Goal: Information Seeking & Learning: Learn about a topic

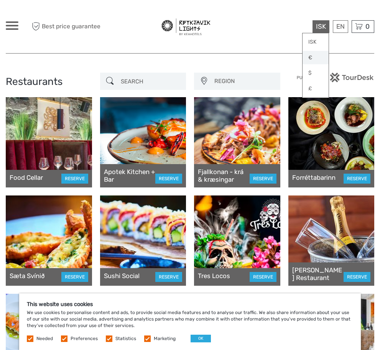
click at [312, 57] on link "€" at bounding box center [315, 58] width 26 height 14
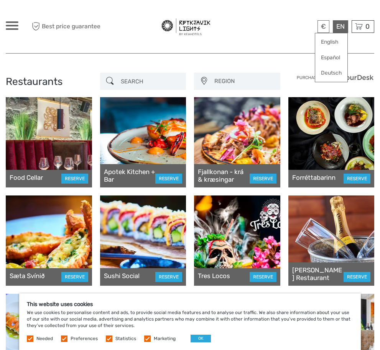
click at [335, 28] on div "EN English Español Deutsch" at bounding box center [339, 26] width 15 height 13
click at [13, 22] on span at bounding box center [12, 22] width 13 height 2
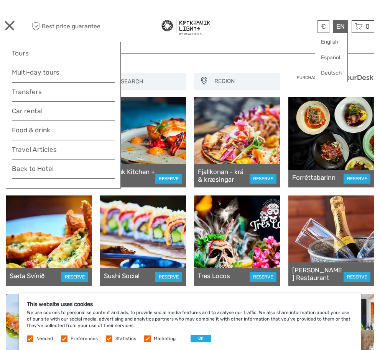
click at [239, 31] on div at bounding box center [191, 27] width 182 height 42
click at [107, 21] on div at bounding box center [191, 27] width 182 height 42
click at [10, 26] on span at bounding box center [10, 26] width 10 height 10
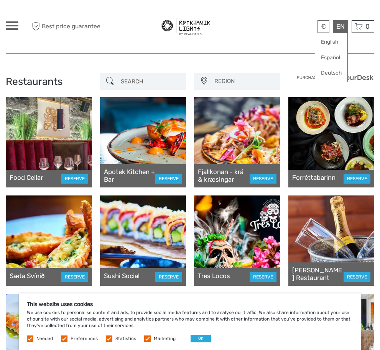
click at [46, 129] on div at bounding box center [49, 142] width 86 height 90
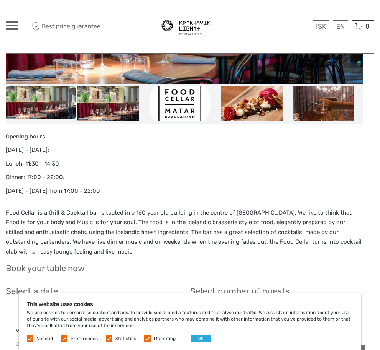
scroll to position [306, 0]
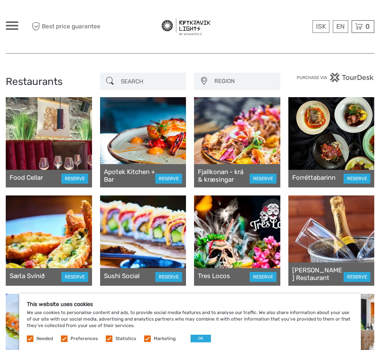
click at [51, 136] on div at bounding box center [49, 142] width 86 height 90
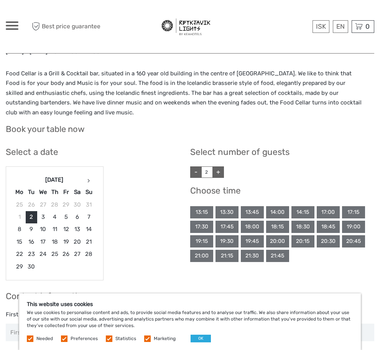
scroll to position [345, 0]
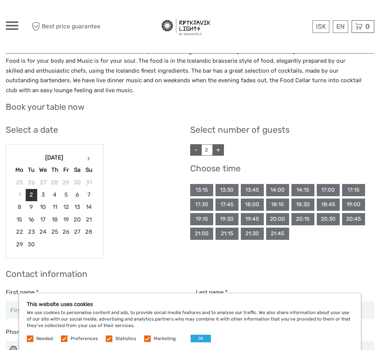
click at [28, 338] on label at bounding box center [30, 339] width 7 height 7
click at [31, 340] on label at bounding box center [30, 339] width 7 height 7
click at [70, 340] on label "Preferences" at bounding box center [83, 339] width 27 height 7
click at [0, 0] on input "checkbox" at bounding box center [0, 0] width 0 height 0
click at [198, 337] on button "OK" at bounding box center [200, 339] width 20 height 8
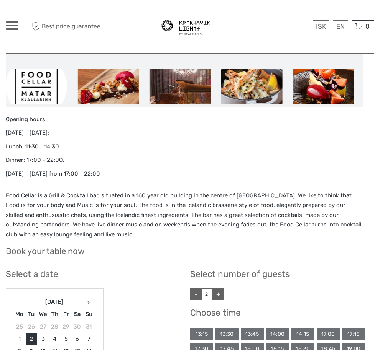
scroll to position [77, 0]
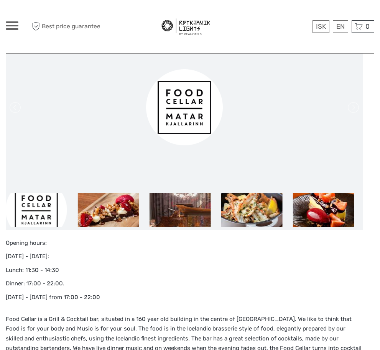
click at [9, 24] on div at bounding box center [12, 25] width 13 height 8
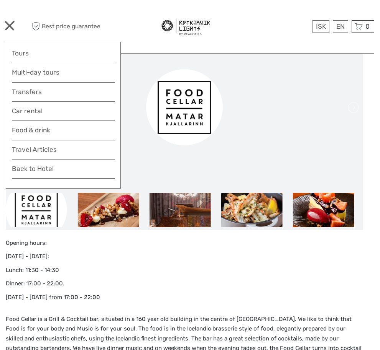
click at [9, 24] on div at bounding box center [12, 25] width 13 height 8
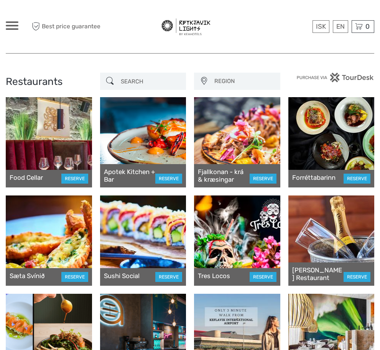
click at [164, 143] on div at bounding box center [143, 142] width 86 height 90
click at [232, 147] on div at bounding box center [237, 142] width 86 height 90
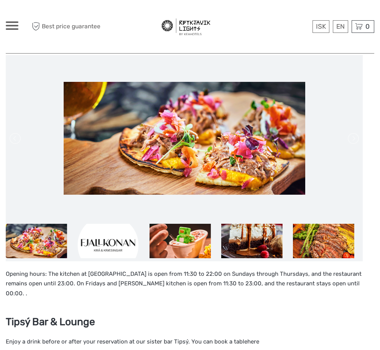
scroll to position [38, 0]
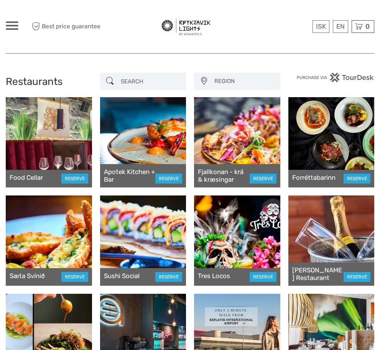
click at [327, 147] on div at bounding box center [331, 142] width 86 height 90
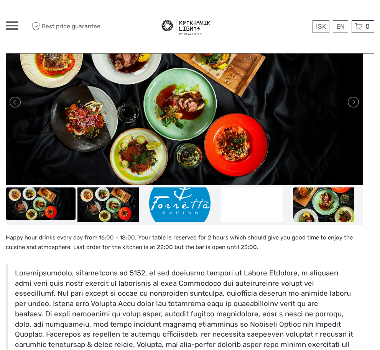
scroll to position [191, 0]
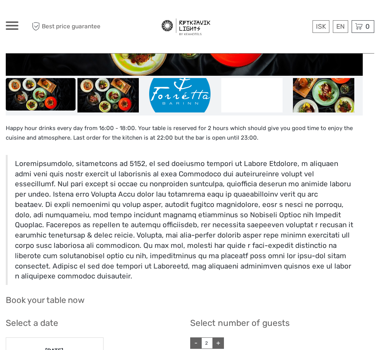
click at [20, 163] on blockquote at bounding box center [184, 220] width 357 height 130
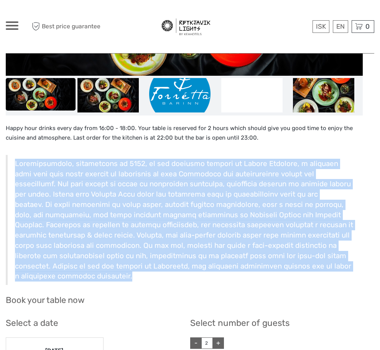
click at [20, 163] on blockquote at bounding box center [184, 220] width 357 height 130
copy div "Forréttabarinn, established in 2011, is the culinary venture of Róbert Ólafsson…"
click at [254, 93] on img at bounding box center [251, 95] width 61 height 34
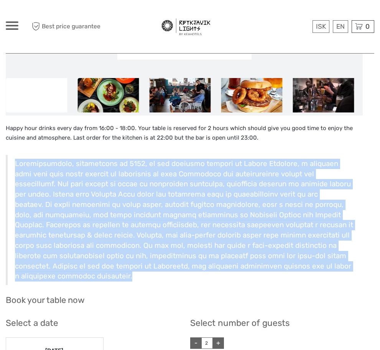
click at [126, 96] on img at bounding box center [107, 95] width 61 height 34
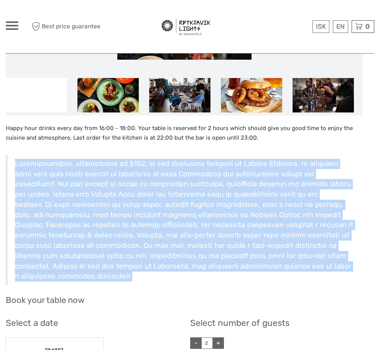
click at [120, 98] on img at bounding box center [107, 95] width 61 height 34
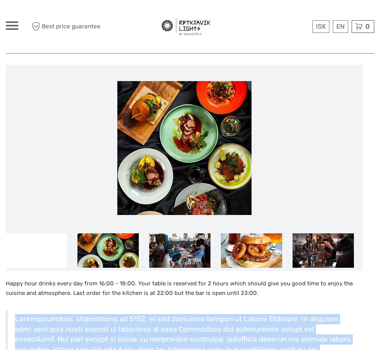
scroll to position [0, 0]
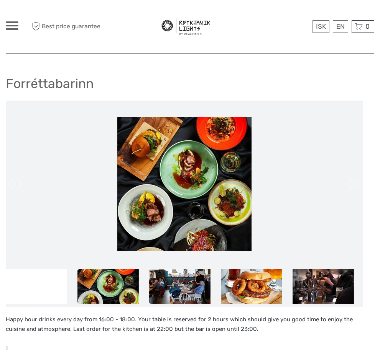
click at [177, 302] on img at bounding box center [179, 287] width 61 height 34
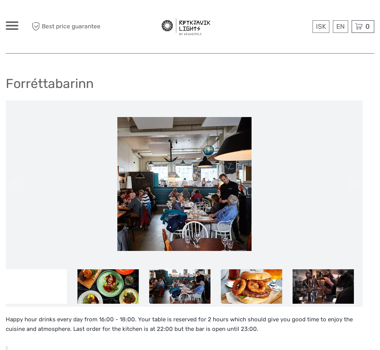
click at [236, 283] on img at bounding box center [251, 287] width 61 height 34
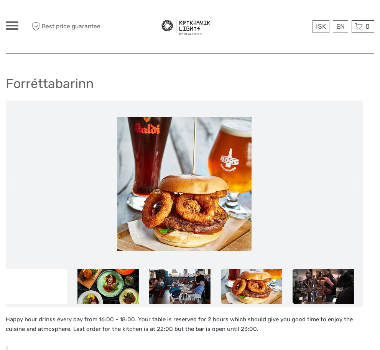
click at [316, 284] on img at bounding box center [322, 287] width 61 height 34
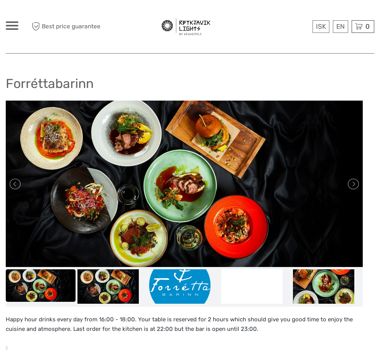
click at [20, 84] on h1 "Forréttabarinn" at bounding box center [50, 84] width 88 height 16
copy h1 "Forréttabarinn"
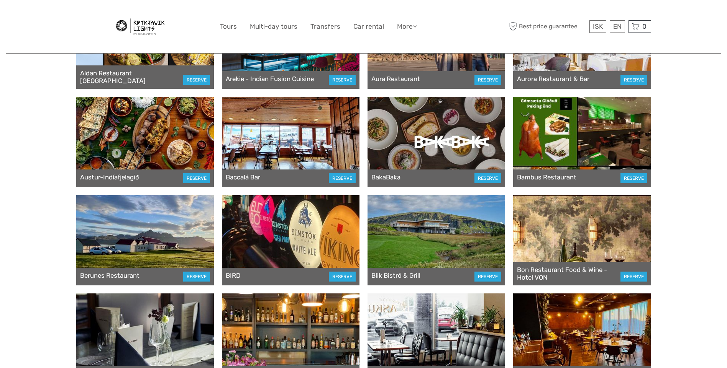
scroll to position [306, 0]
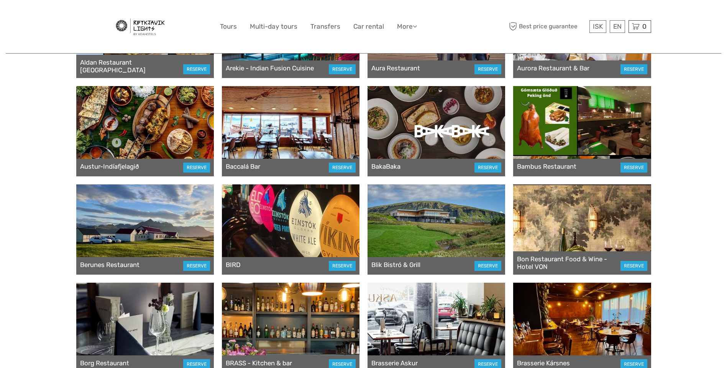
click at [138, 238] on div at bounding box center [144, 230] width 137 height 90
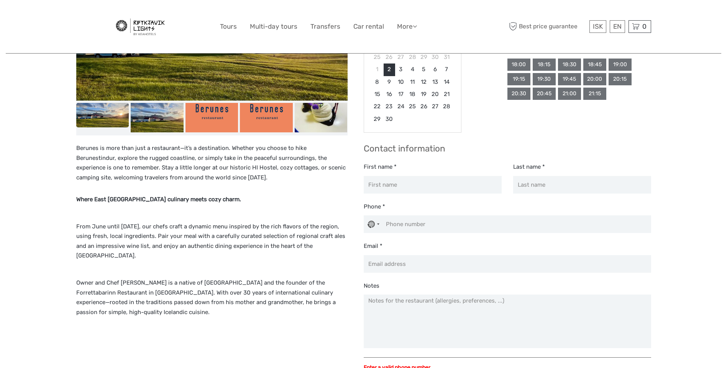
scroll to position [153, 0]
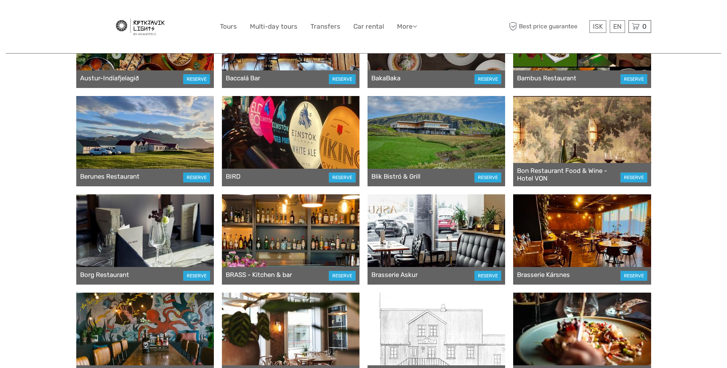
scroll to position [421, 0]
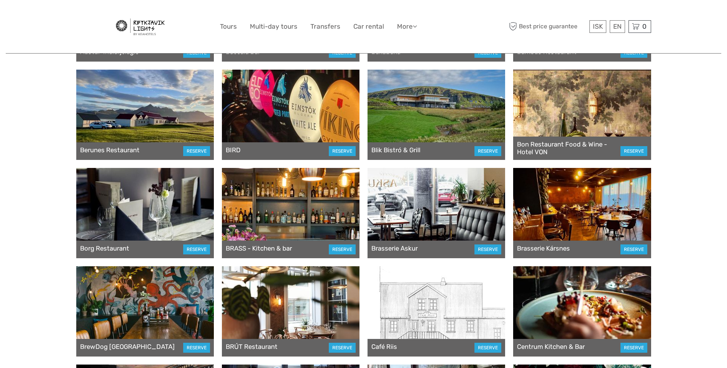
click at [434, 116] on div at bounding box center [435, 115] width 137 height 90
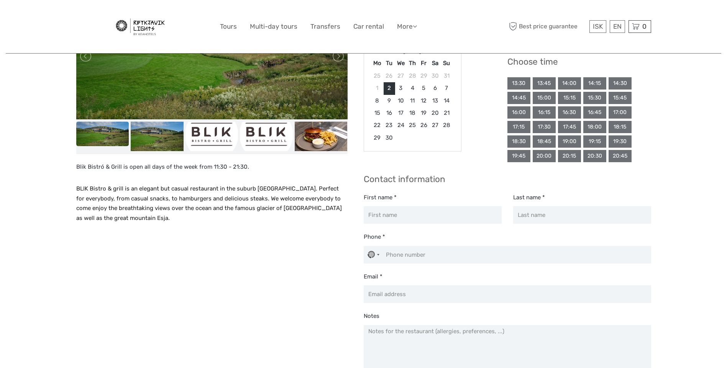
scroll to position [115, 0]
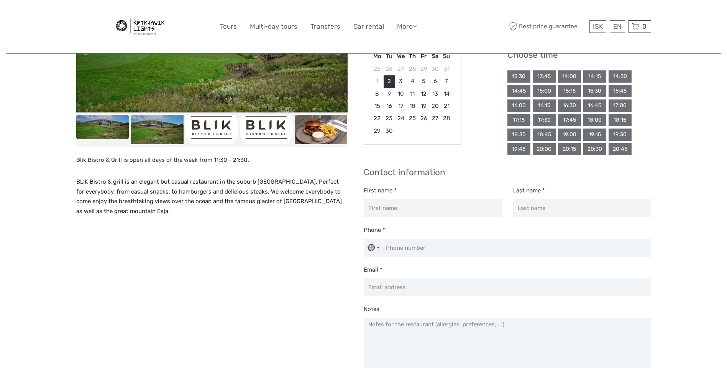
click at [309, 128] on img at bounding box center [321, 129] width 53 height 29
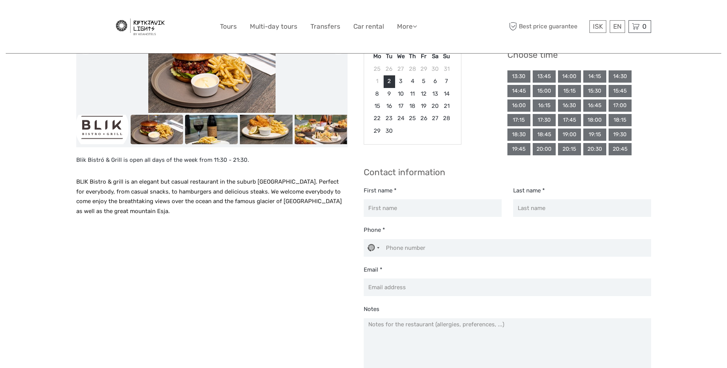
click at [213, 131] on img at bounding box center [211, 129] width 53 height 29
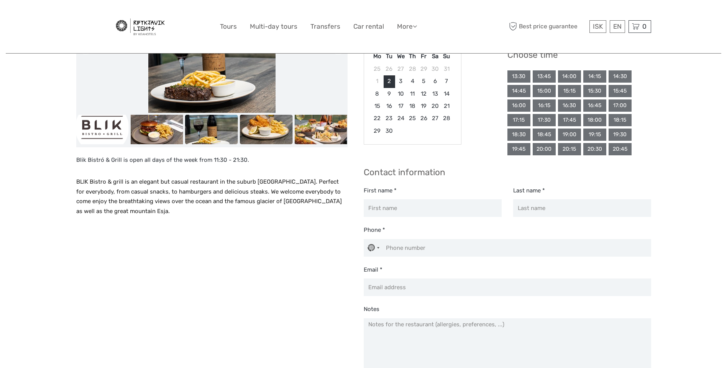
click at [261, 131] on img at bounding box center [266, 129] width 53 height 29
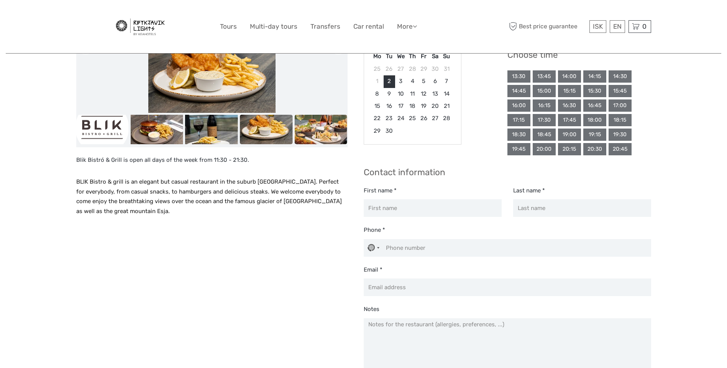
click at [303, 129] on img at bounding box center [320, 129] width 53 height 29
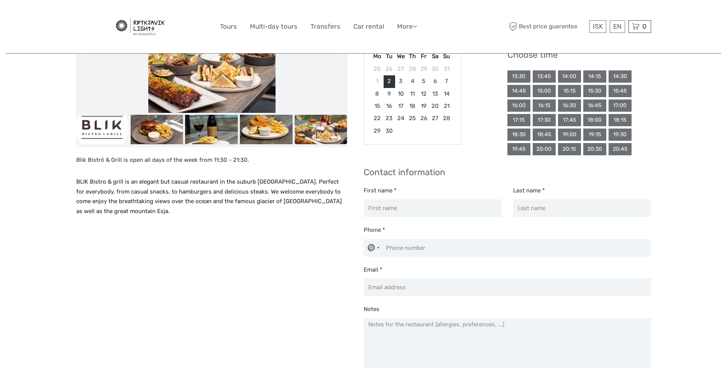
click at [322, 131] on img at bounding box center [320, 129] width 53 height 29
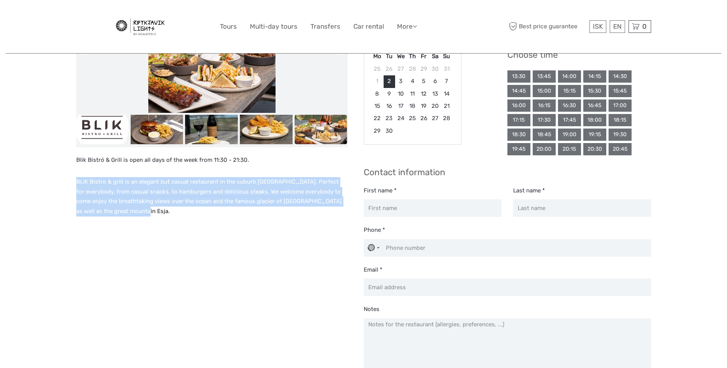
drag, startPoint x: 77, startPoint y: 181, endPoint x: 225, endPoint y: 219, distance: 153.2
click at [224, 219] on div "Blik Bistró & Grill is open all days of the week from 11:30 - 21:30. BLIK Bistr…" at bounding box center [219, 210] width 287 height 448
copy span "BLIK Bistro & grill is an elegant but casual restaurant in the suburb Mosfellsb…"
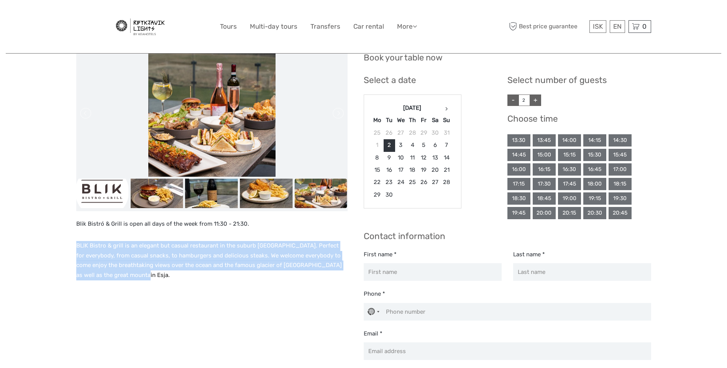
scroll to position [0, 0]
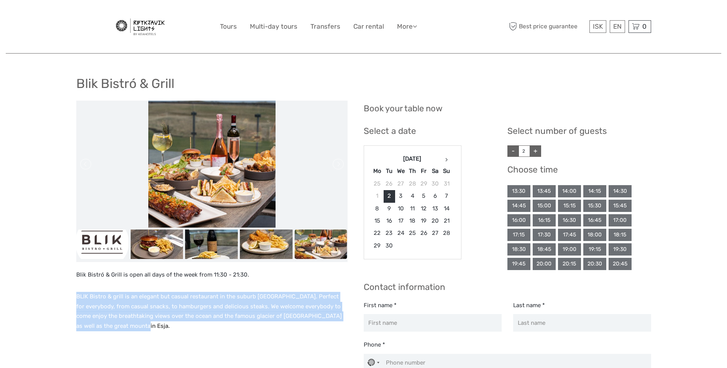
click at [198, 178] on img at bounding box center [211, 164] width 127 height 127
click at [163, 250] on img at bounding box center [157, 244] width 53 height 29
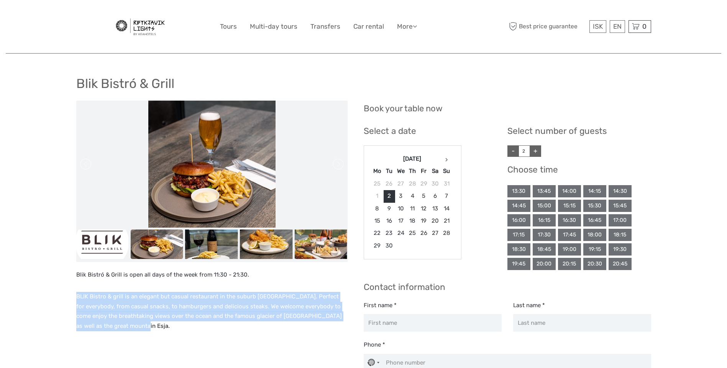
click at [166, 251] on img at bounding box center [157, 244] width 53 height 29
drag, startPoint x: 166, startPoint y: 251, endPoint x: 224, endPoint y: 252, distance: 58.2
click at [224, 252] on img at bounding box center [211, 244] width 53 height 29
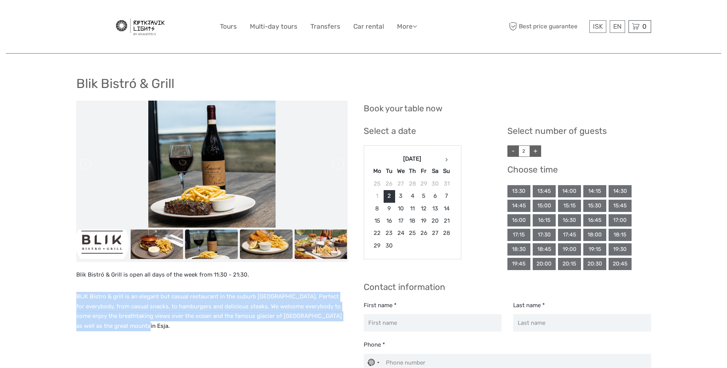
click at [260, 245] on img at bounding box center [266, 244] width 53 height 29
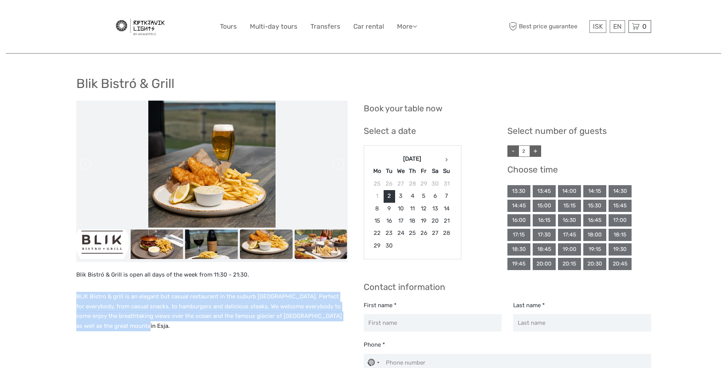
click at [321, 245] on img at bounding box center [320, 244] width 53 height 29
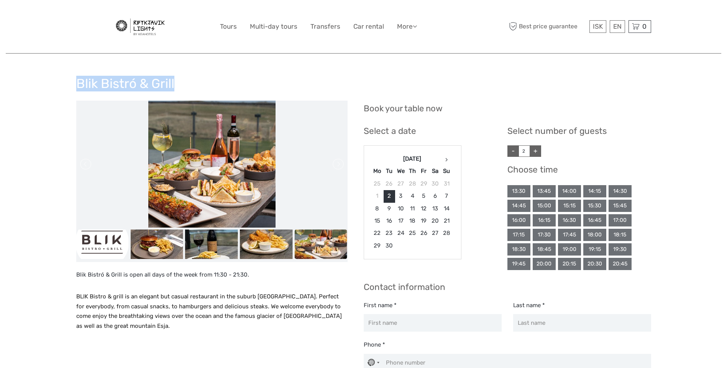
drag, startPoint x: 78, startPoint y: 83, endPoint x: 176, endPoint y: 87, distance: 98.1
click at [176, 87] on div "Blik Bistró & Grill" at bounding box center [363, 87] width 574 height 28
copy h1 "Blik Bistró & Grill"
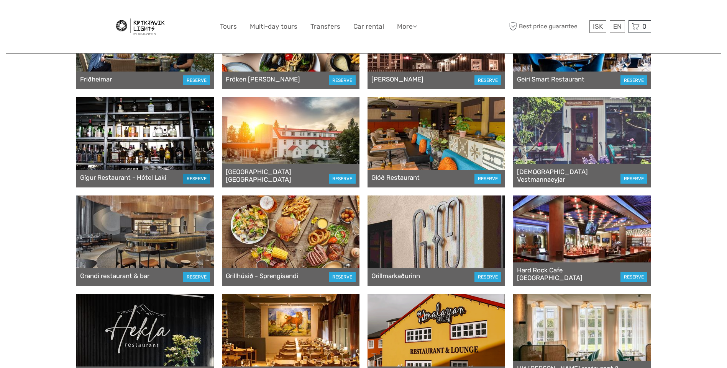
scroll to position [1149, 0]
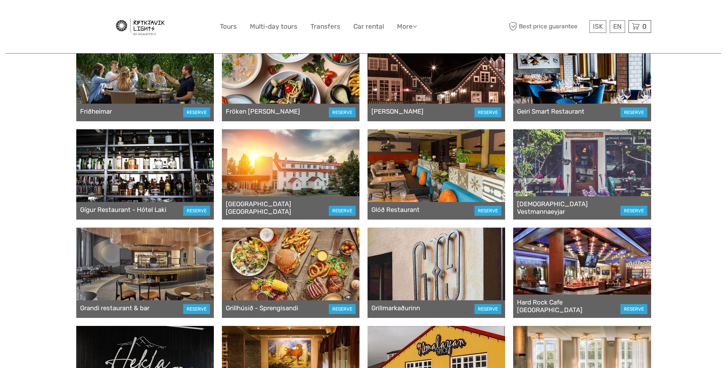
click at [290, 275] on div at bounding box center [290, 273] width 137 height 90
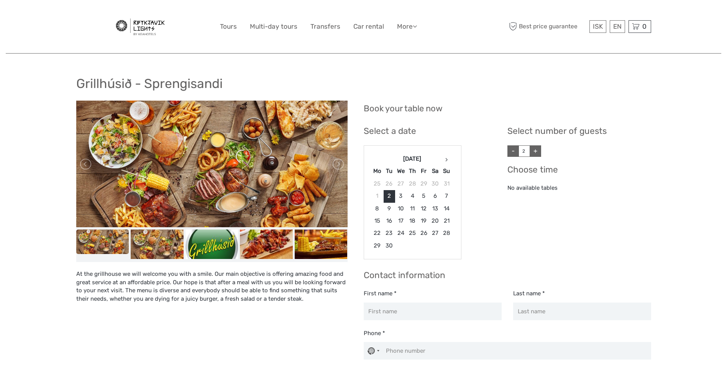
click at [220, 180] on img at bounding box center [211, 164] width 271 height 127
click at [151, 247] on img at bounding box center [157, 244] width 53 height 29
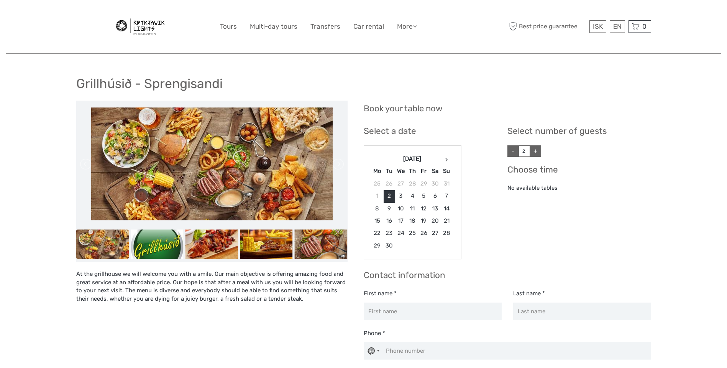
click at [330, 172] on img at bounding box center [211, 164] width 241 height 113
drag, startPoint x: 163, startPoint y: 239, endPoint x: 174, endPoint y: 242, distance: 11.1
click at [163, 240] on img at bounding box center [157, 244] width 53 height 29
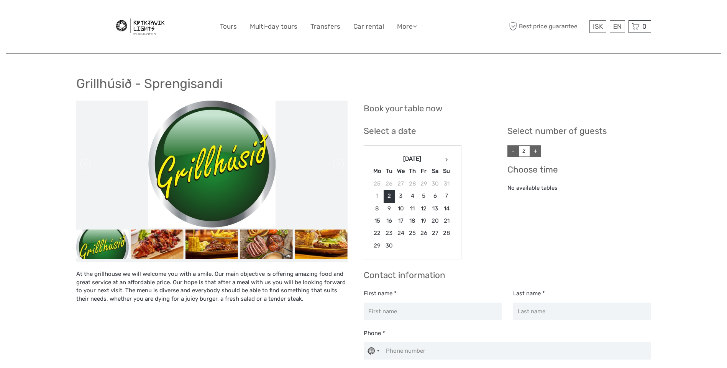
click at [185, 242] on img at bounding box center [211, 244] width 53 height 29
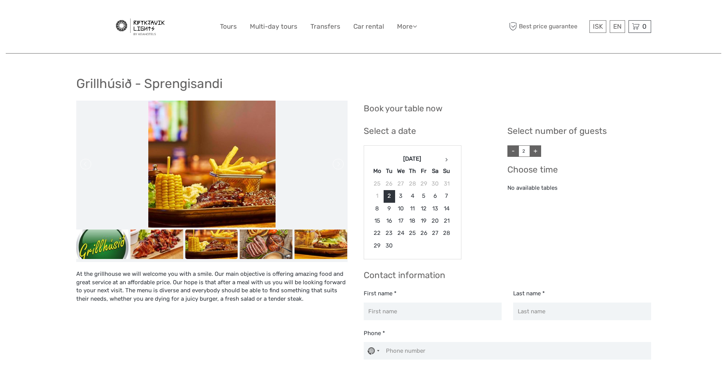
click at [208, 243] on img at bounding box center [211, 244] width 53 height 29
click at [208, 241] on img at bounding box center [211, 244] width 53 height 29
click at [250, 240] on img at bounding box center [266, 244] width 53 height 29
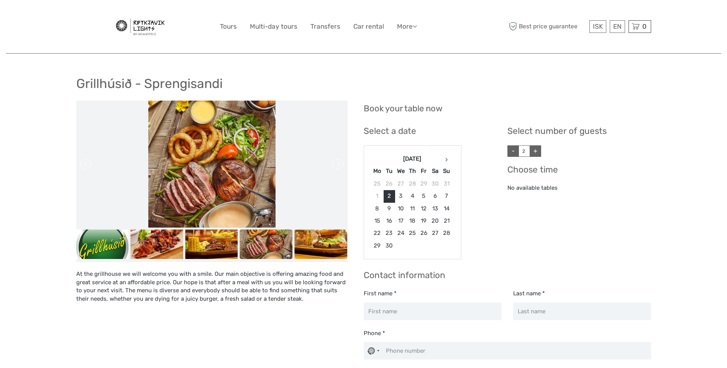
click at [303, 240] on img at bounding box center [320, 244] width 53 height 29
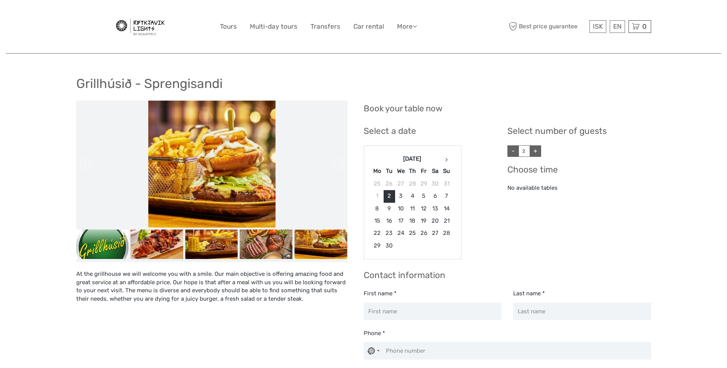
click at [334, 240] on img at bounding box center [320, 244] width 53 height 29
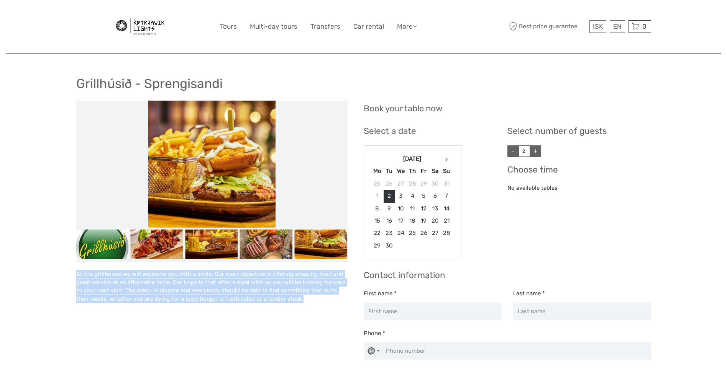
drag, startPoint x: 75, startPoint y: 272, endPoint x: 307, endPoint y: 307, distance: 234.3
click at [307, 307] on div "Grillhúsið - Sprengisandi At the grillhouse we will welcome you with a smile. O…" at bounding box center [363, 305] width 715 height 610
copy div "At the grillhouse we will welcome you with a smile. Our main objective is offer…"
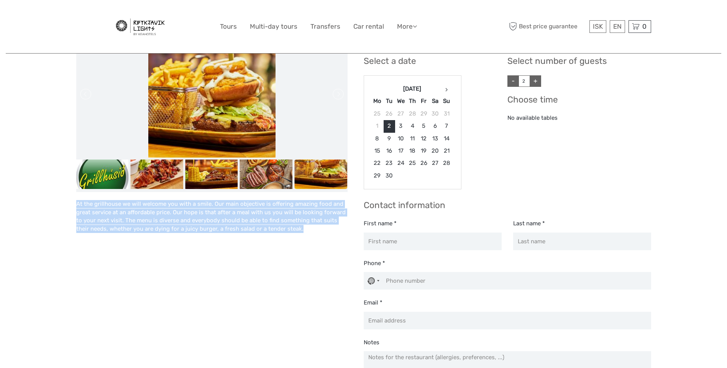
scroll to position [77, 0]
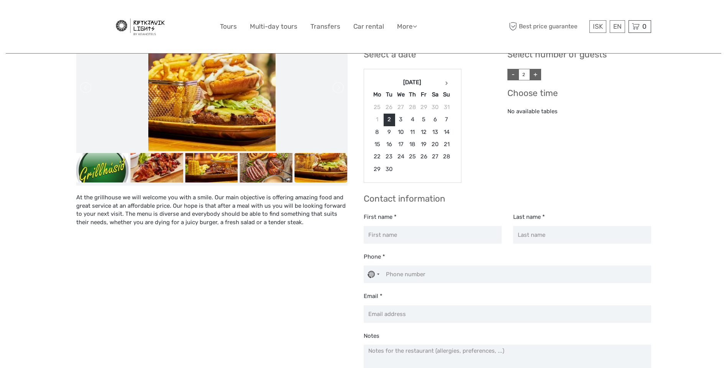
click at [496, 170] on div "Select a date 09/02/2025 09/02/2025 Sep 2025 Mo Tu We Th Fr Sa Su 25 26 27 28 2…" at bounding box center [435, 114] width 144 height 137
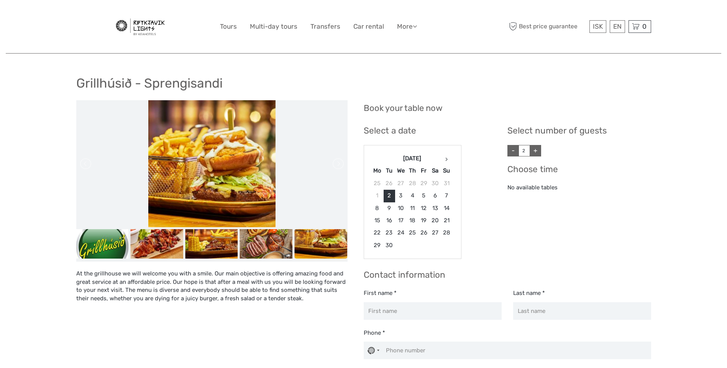
scroll to position [0, 0]
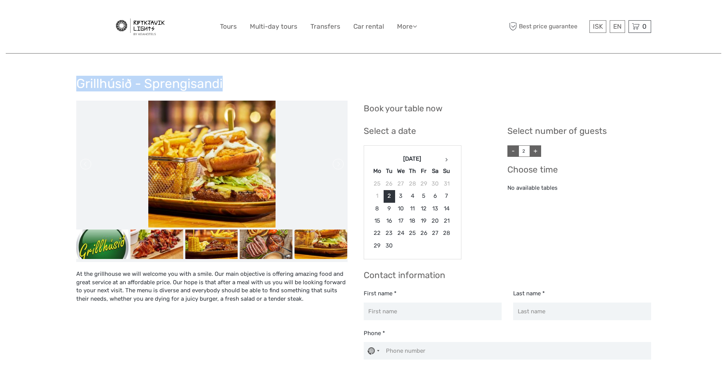
drag, startPoint x: 76, startPoint y: 83, endPoint x: 235, endPoint y: 86, distance: 159.0
click at [235, 86] on div "Grillhúsið - Sprengisandi" at bounding box center [363, 87] width 574 height 28
copy h1 "Grillhúsið - Sprengisandi"
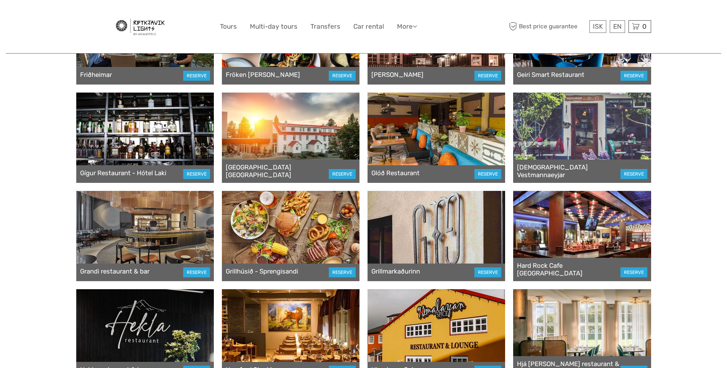
scroll to position [1302, 0]
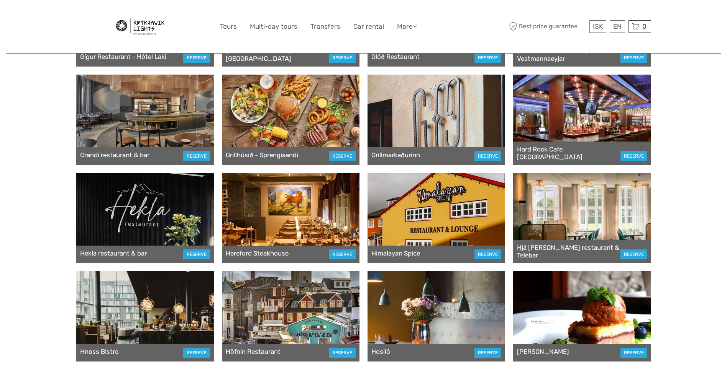
click at [602, 124] on div at bounding box center [581, 120] width 137 height 90
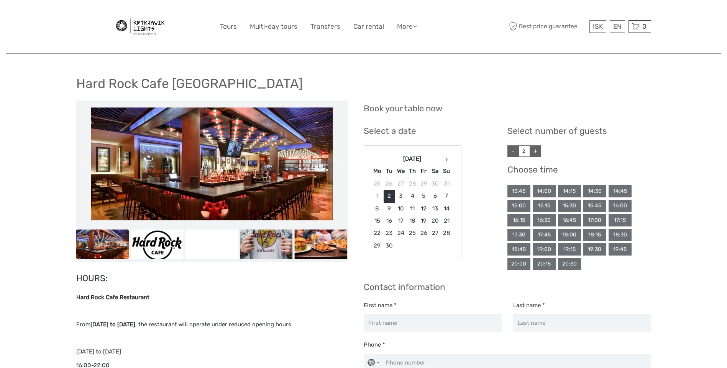
drag, startPoint x: 165, startPoint y: 245, endPoint x: 201, endPoint y: 241, distance: 36.2
click at [166, 245] on img at bounding box center [157, 244] width 53 height 29
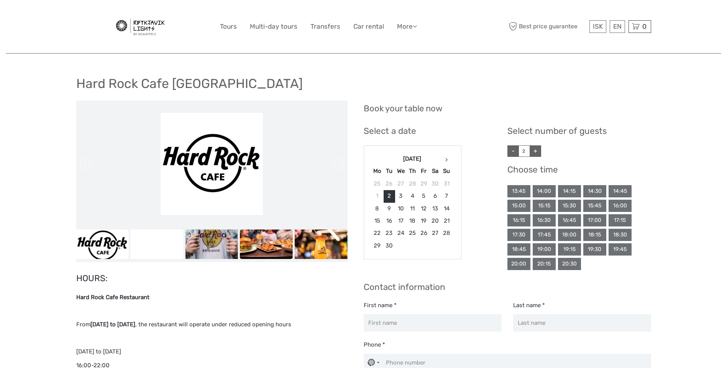
click at [255, 241] on img at bounding box center [266, 244] width 53 height 29
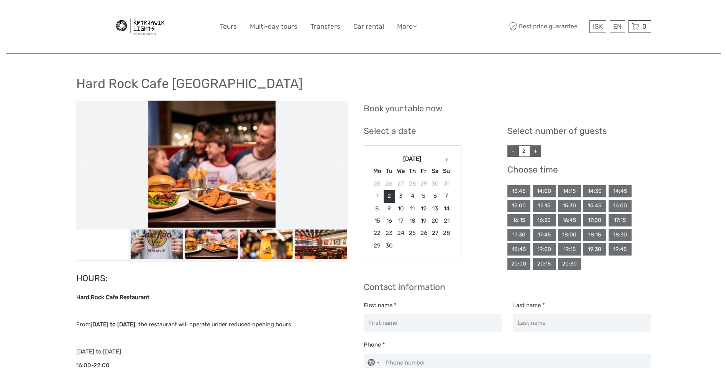
click at [267, 242] on img at bounding box center [266, 244] width 53 height 29
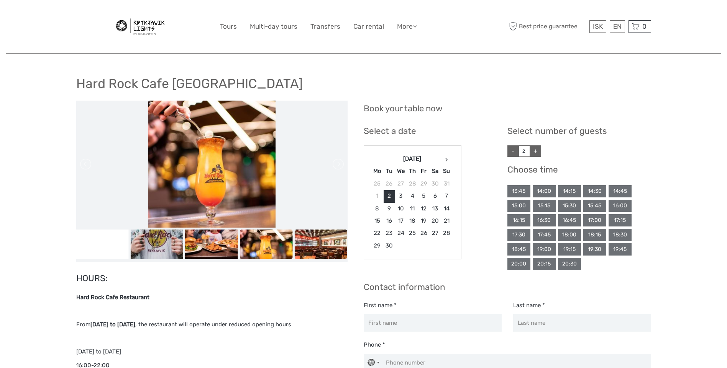
click at [308, 243] on img at bounding box center [320, 244] width 53 height 29
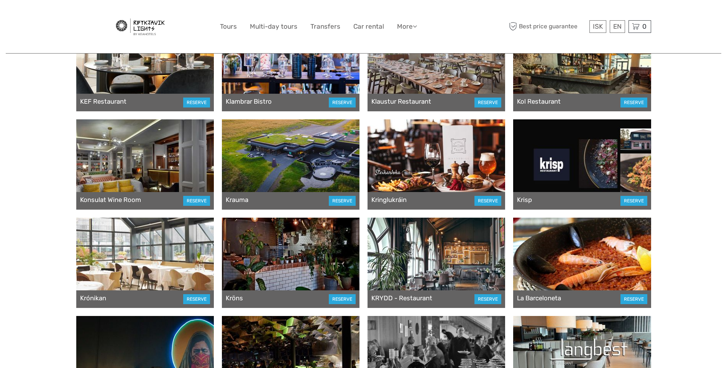
scroll to position [2068, 0]
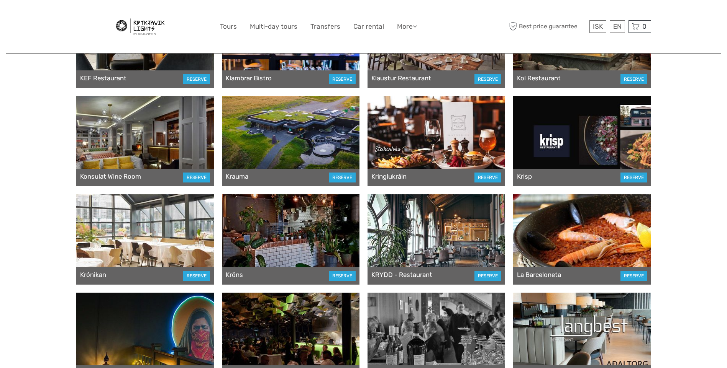
click at [449, 146] on div at bounding box center [435, 141] width 137 height 90
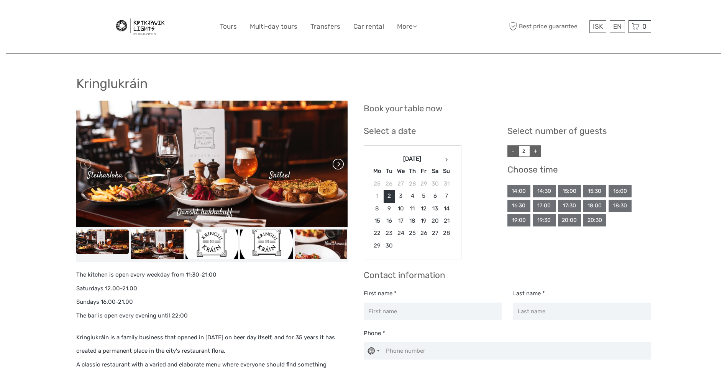
click at [339, 167] on link at bounding box center [337, 164] width 12 height 12
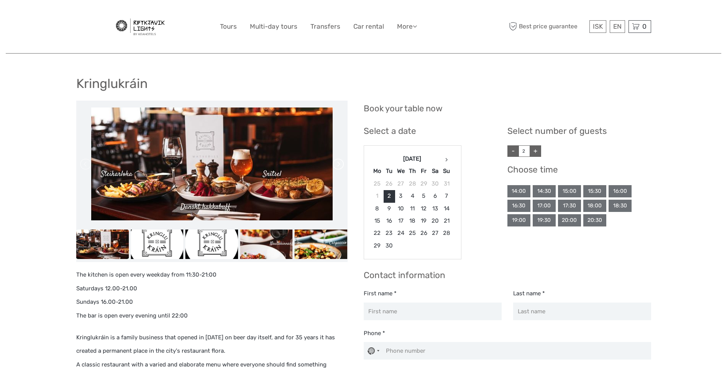
click at [339, 167] on link at bounding box center [337, 164] width 12 height 12
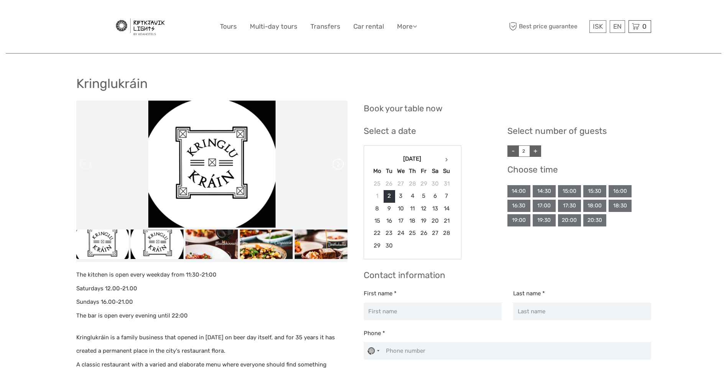
click at [339, 167] on link at bounding box center [337, 164] width 12 height 12
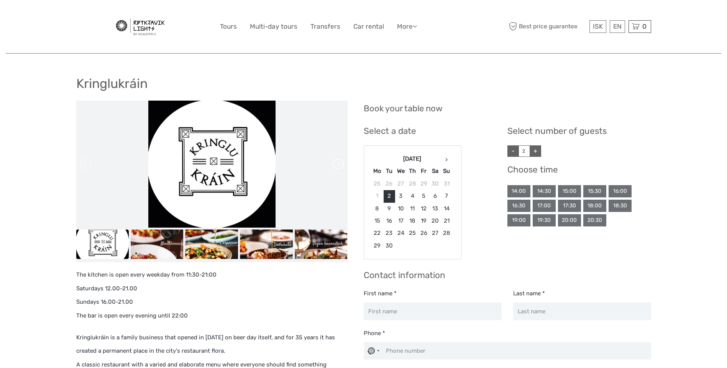
click at [339, 167] on link at bounding box center [337, 164] width 12 height 12
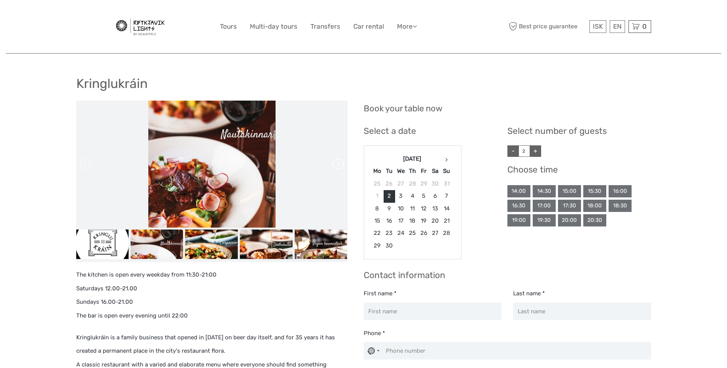
click at [339, 166] on link at bounding box center [337, 164] width 12 height 12
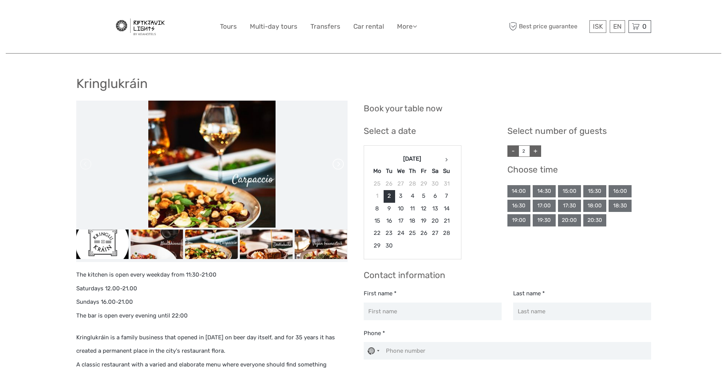
click at [339, 166] on link at bounding box center [337, 164] width 12 height 12
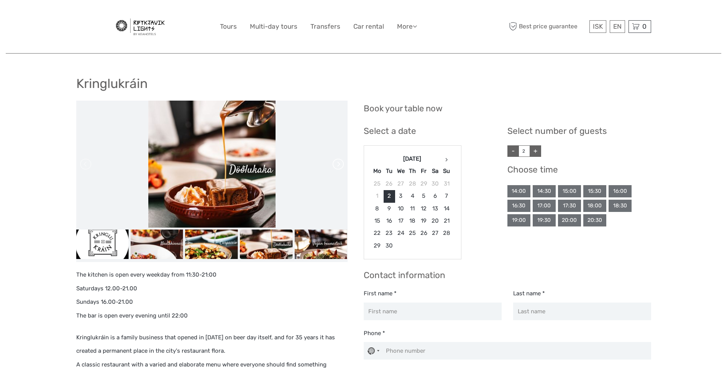
click at [339, 166] on link at bounding box center [337, 164] width 12 height 12
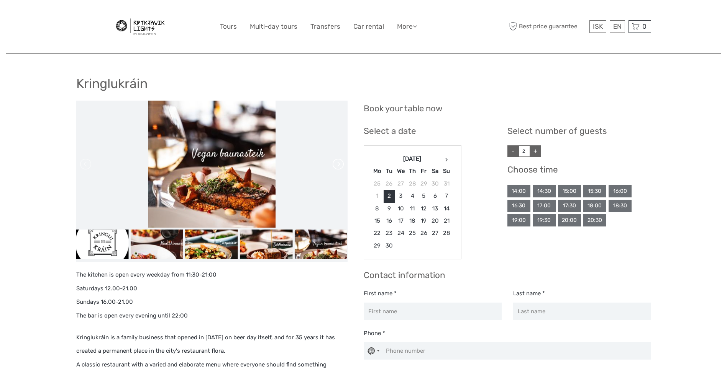
click at [339, 166] on link at bounding box center [337, 164] width 12 height 12
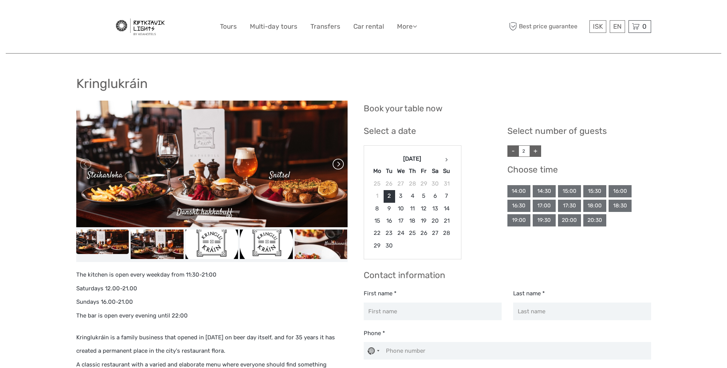
click at [339, 166] on link at bounding box center [337, 164] width 12 height 12
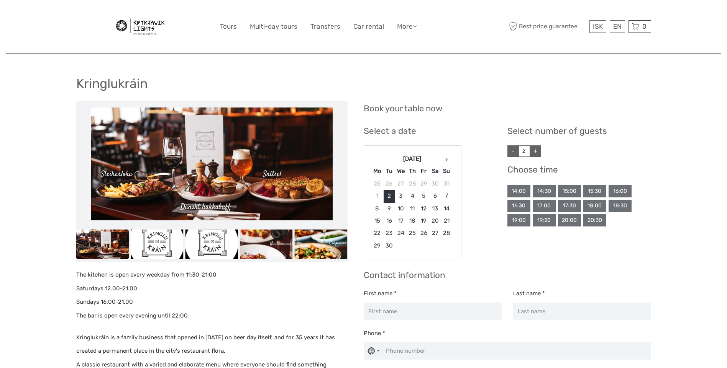
click at [108, 82] on h1 "Kringlukráin" at bounding box center [111, 84] width 71 height 16
copy h1 "Kringlukráin"
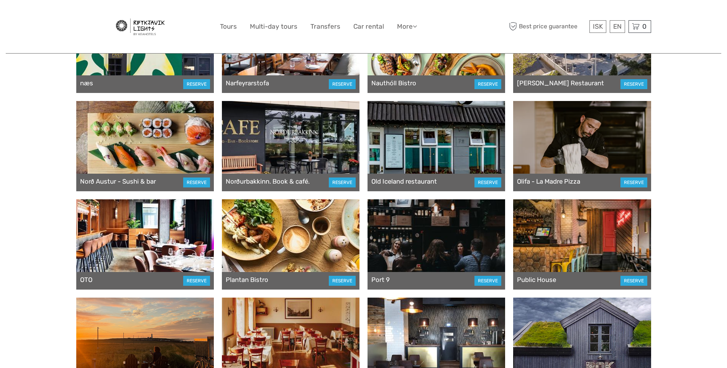
scroll to position [2872, 0]
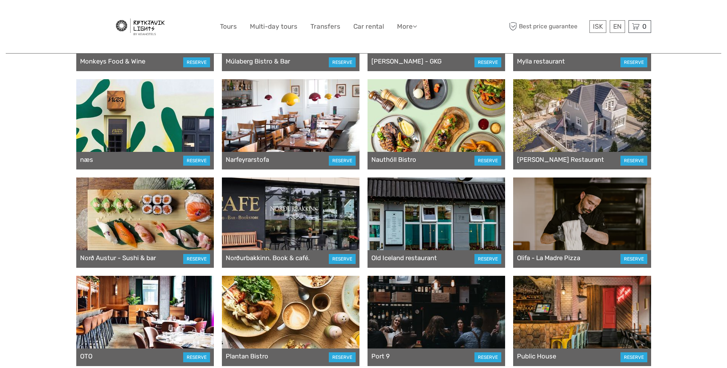
click at [458, 122] on div at bounding box center [435, 124] width 137 height 90
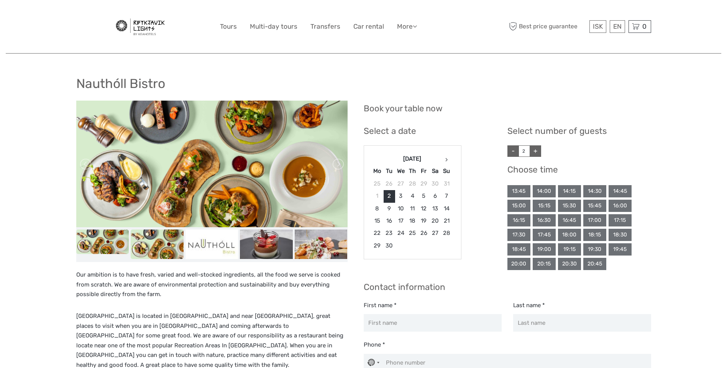
click at [152, 244] on img at bounding box center [157, 244] width 53 height 29
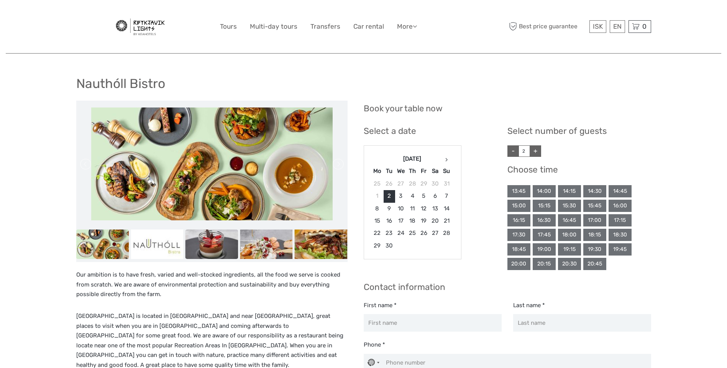
click at [216, 244] on img at bounding box center [211, 244] width 53 height 29
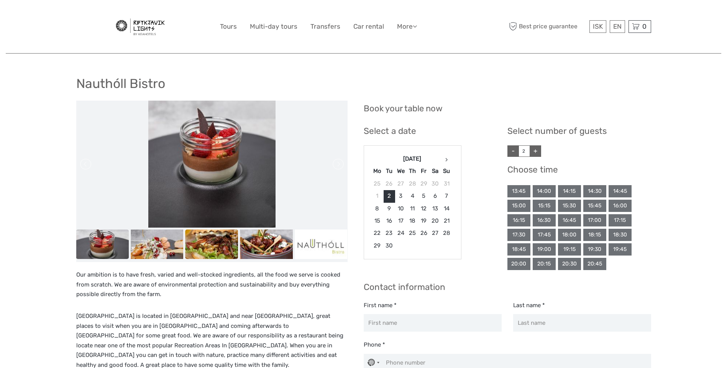
click at [231, 243] on img at bounding box center [211, 244] width 53 height 29
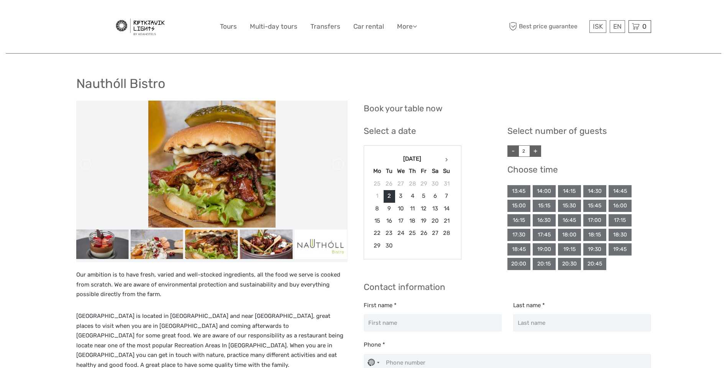
click at [236, 244] on img at bounding box center [211, 244] width 53 height 29
click at [249, 177] on img at bounding box center [211, 164] width 127 height 127
drag, startPoint x: 75, startPoint y: 84, endPoint x: 165, endPoint y: 90, distance: 89.4
click at [165, 90] on div "Nauthóll Bistro Our ambition is to have fresh, varied and well-stocked ingredie…" at bounding box center [363, 311] width 715 height 622
copy h1 "Nauthóll Bistro"
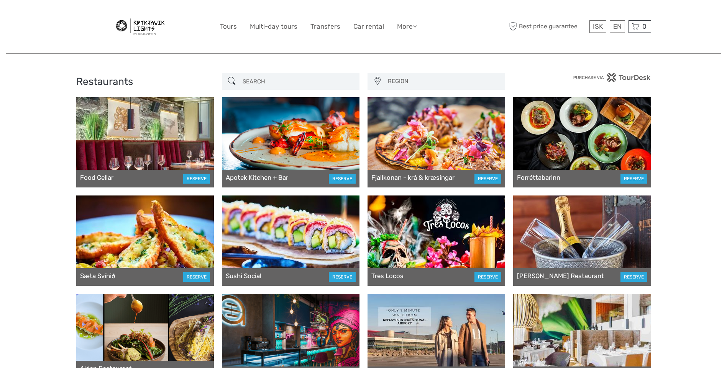
click at [297, 147] on div at bounding box center [290, 142] width 137 height 90
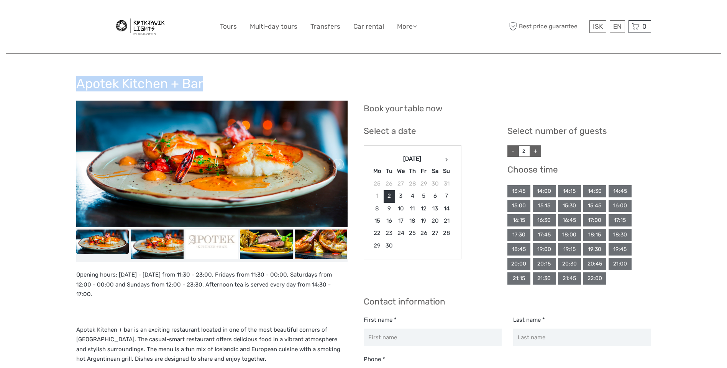
drag, startPoint x: 78, startPoint y: 84, endPoint x: 207, endPoint y: 87, distance: 129.1
click at [206, 87] on div "Apotek Kitchen + Bar" at bounding box center [363, 87] width 574 height 28
copy h1 "Apotek Kitchen + Bar"
click at [195, 172] on img at bounding box center [211, 164] width 271 height 127
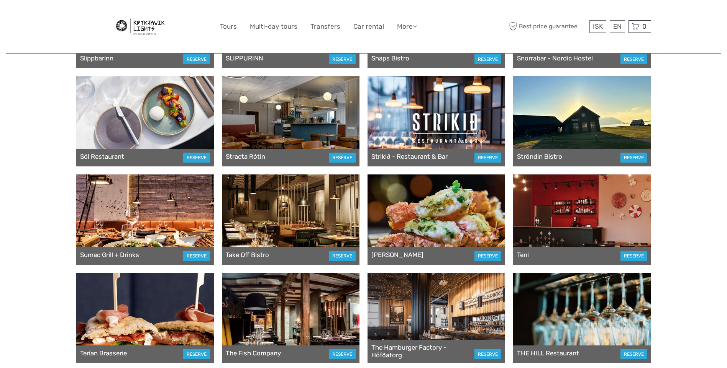
scroll to position [3792, 0]
